Goal: Task Accomplishment & Management: Complete application form

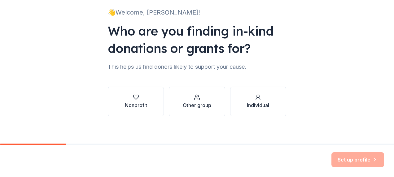
scroll to position [44, 0]
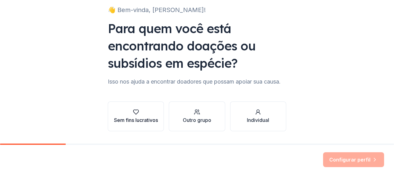
click at [148, 121] on div "Sem fins lucrativos" at bounding box center [136, 120] width 44 height 7
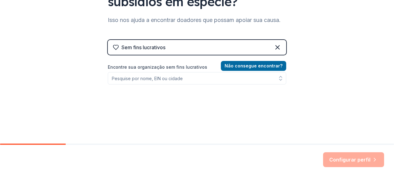
scroll to position [106, 0]
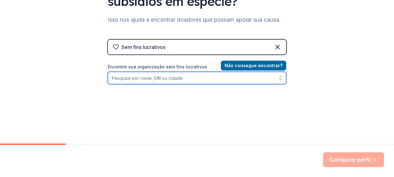
click at [252, 76] on input "Encontre sua organização sem fins lucrativos" at bounding box center [197, 78] width 179 height 12
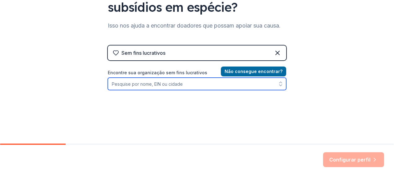
scroll to position [115, 0]
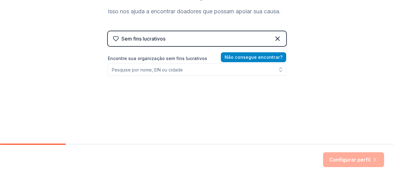
click at [254, 57] on button "Não consegue encontrar?" at bounding box center [253, 57] width 65 height 10
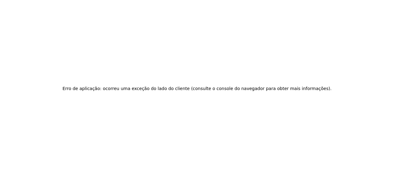
click at [117, 71] on div "Erro de aplicação: ocorreu uma exceção do lado do cliente (consulte o console d…" at bounding box center [197, 88] width 394 height 177
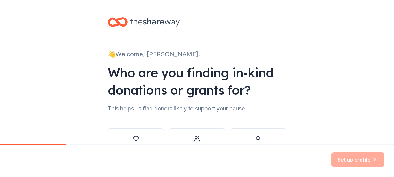
scroll to position [31, 0]
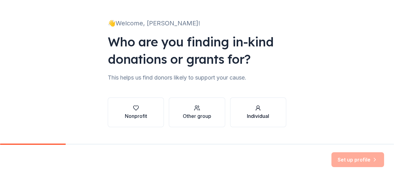
click at [272, 116] on button "Individual" at bounding box center [258, 113] width 56 height 30
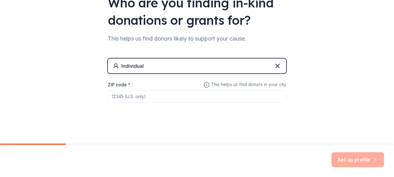
scroll to position [71, 0]
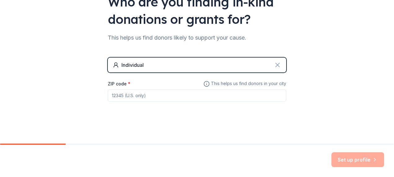
click at [276, 64] on icon at bounding box center [278, 65] width 4 height 4
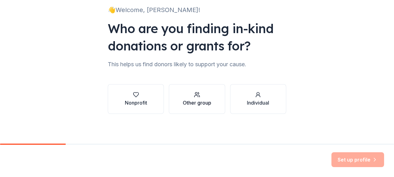
click at [201, 104] on div "Other group" at bounding box center [197, 102] width 29 height 7
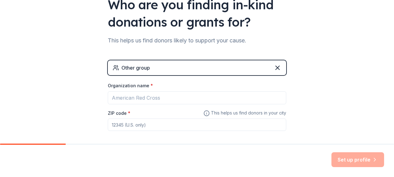
scroll to position [97, 0]
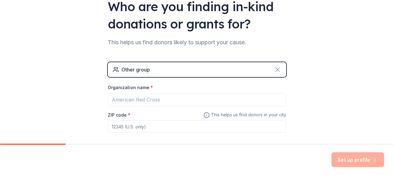
click at [278, 70] on icon at bounding box center [277, 69] width 7 height 7
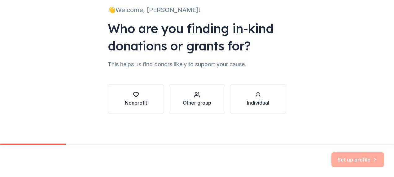
click at [147, 99] on button "Nonprofit" at bounding box center [136, 99] width 56 height 30
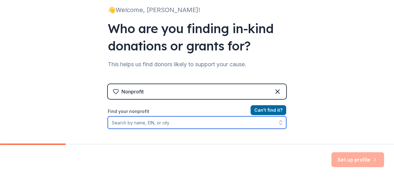
click at [154, 121] on input "Find your nonprofit" at bounding box center [197, 123] width 179 height 12
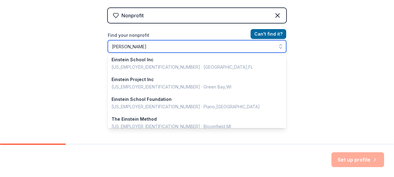
scroll to position [0, 0]
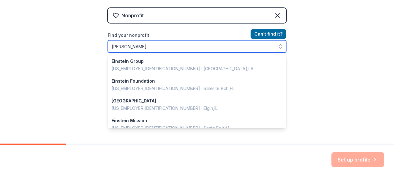
click at [134, 46] on input "[PERSON_NAME]" at bounding box center [197, 46] width 179 height 12
drag, startPoint x: 127, startPoint y: 46, endPoint x: 104, endPoint y: 46, distance: 23.6
click at [104, 46] on div "👋 Welcome, [PERSON_NAME]! Who are you finding in-kind donations or grants for? …" at bounding box center [197, 11] width 198 height 265
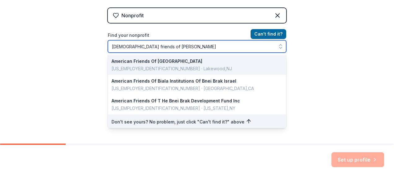
type input "american friends of [GEOGRAPHIC_DATA]"
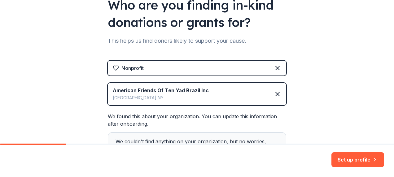
scroll to position [121, 0]
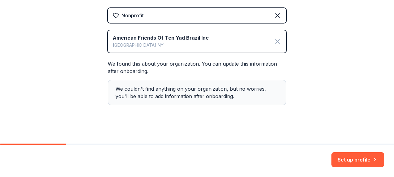
click at [277, 42] on icon at bounding box center [277, 41] width 7 height 7
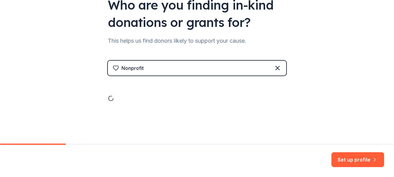
scroll to position [44, 0]
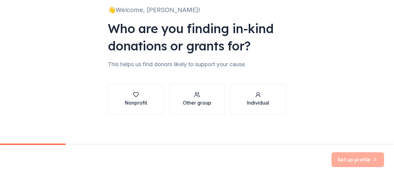
click at [140, 100] on div "Nonprofit" at bounding box center [136, 102] width 22 height 7
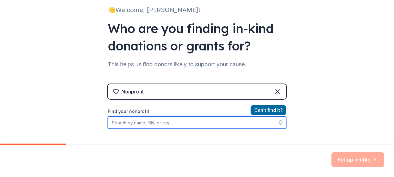
click at [159, 123] on input "Find your nonprofit" at bounding box center [197, 123] width 179 height 12
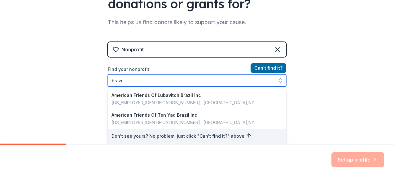
type input "[GEOGRAPHIC_DATA]"
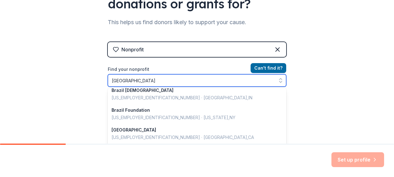
scroll to position [120, 0]
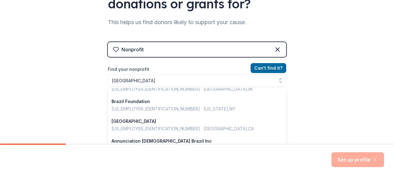
click at [304, 77] on div "👋 Welcome, [PERSON_NAME]! Who are you finding in-kind donations or grants for? …" at bounding box center [197, 46] width 394 height 265
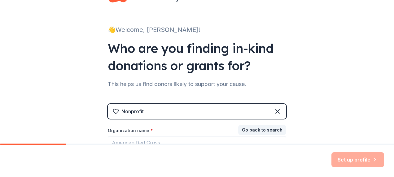
scroll to position [0, 0]
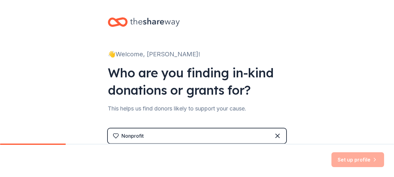
click at [163, 22] on icon at bounding box center [155, 22] width 50 height 13
